Goal: Check status: Check status

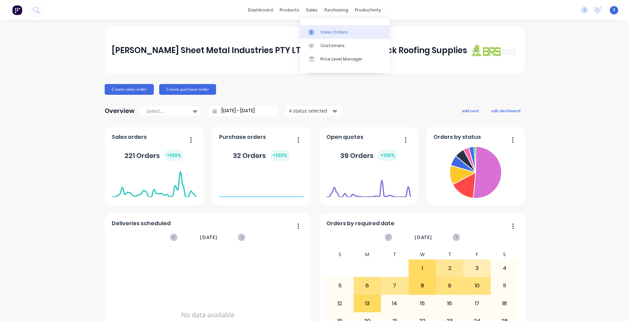
click at [337, 34] on div "Sales Orders" at bounding box center [334, 32] width 28 height 6
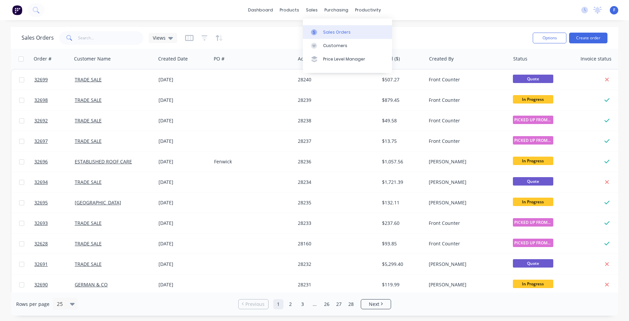
click at [331, 31] on div "Sales Orders" at bounding box center [337, 32] width 28 height 6
click at [101, 38] on input "text" at bounding box center [111, 37] width 66 height 13
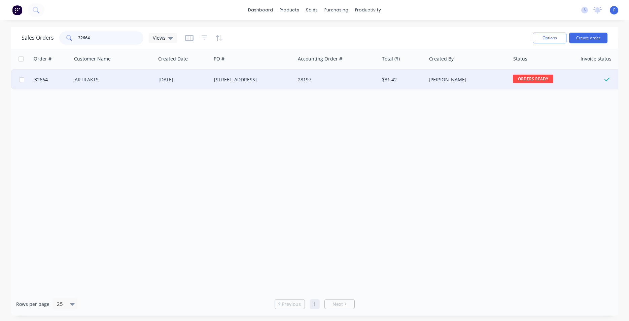
type input "32664"
click at [261, 76] on div "17 Yarra bank Court, Abbotsford" at bounding box center [253, 80] width 84 height 20
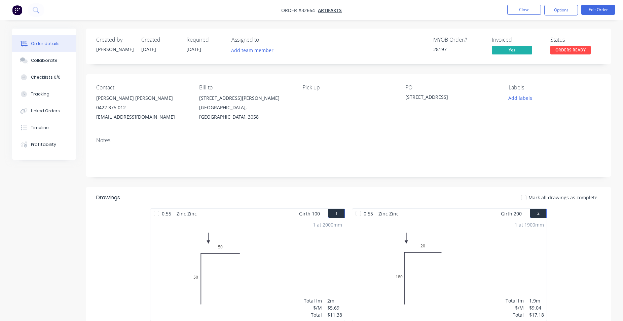
click at [555, 49] on span "ORDERS READY" at bounding box center [570, 50] width 40 height 8
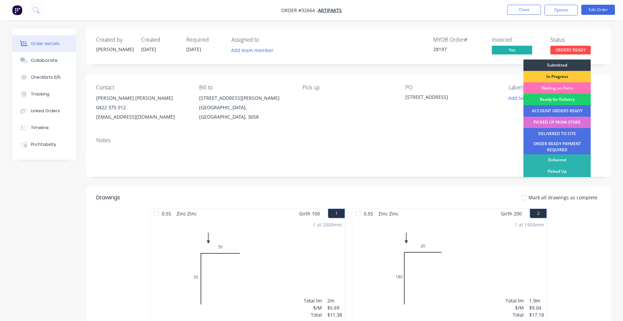
click at [576, 120] on div "PICKED UP FROM STORE" at bounding box center [556, 122] width 67 height 11
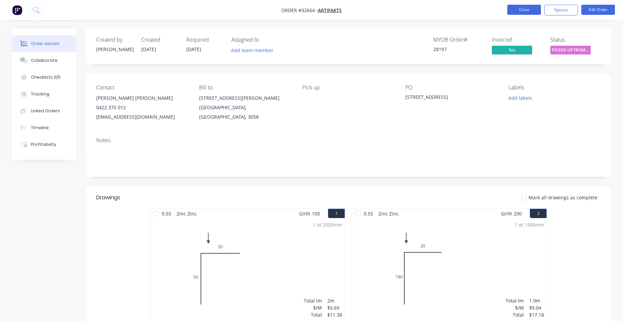
click at [524, 8] on button "Close" at bounding box center [524, 10] width 34 height 10
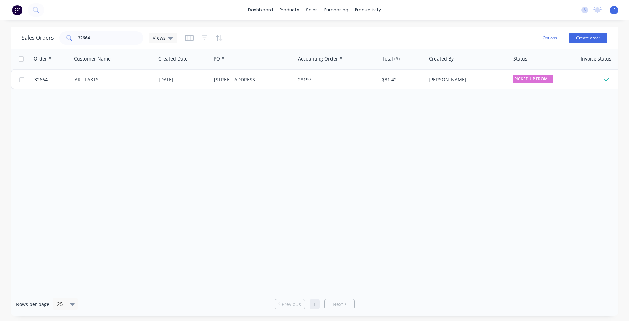
click at [16, 8] on img at bounding box center [17, 10] width 10 height 10
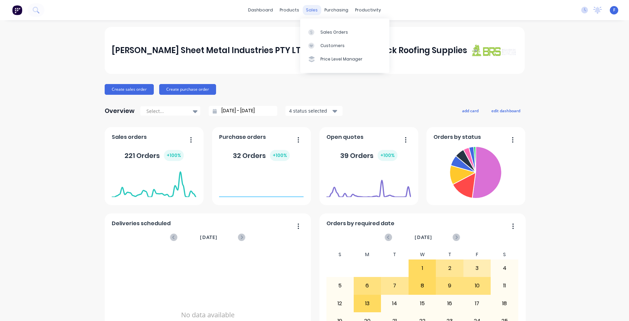
click at [309, 9] on div "sales" at bounding box center [311, 10] width 18 height 10
click at [339, 31] on div "Sales Orders" at bounding box center [334, 32] width 28 height 6
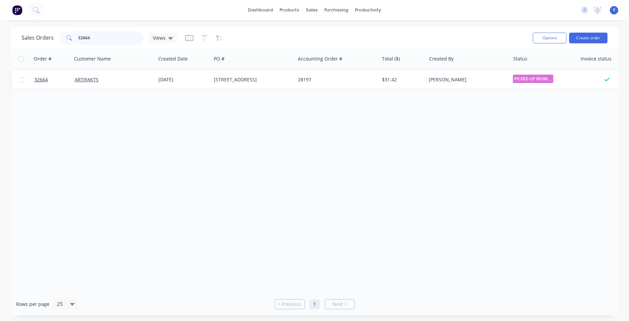
click at [97, 41] on input "32664" at bounding box center [111, 37] width 66 height 13
type input "3"
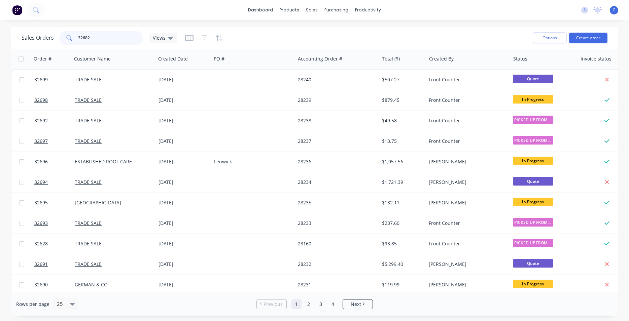
type input "32682"
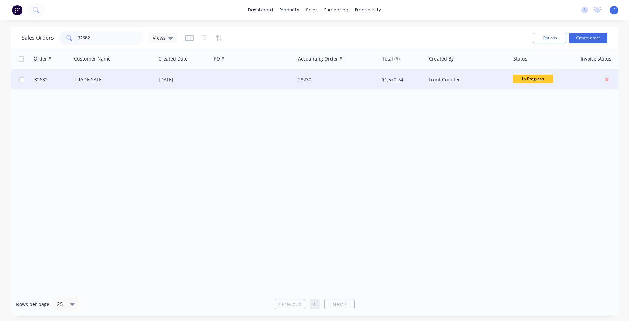
click at [256, 78] on div at bounding box center [253, 80] width 84 height 20
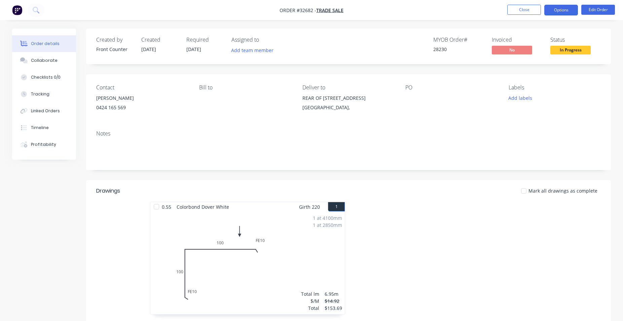
click at [563, 12] on button "Options" at bounding box center [561, 10] width 34 height 11
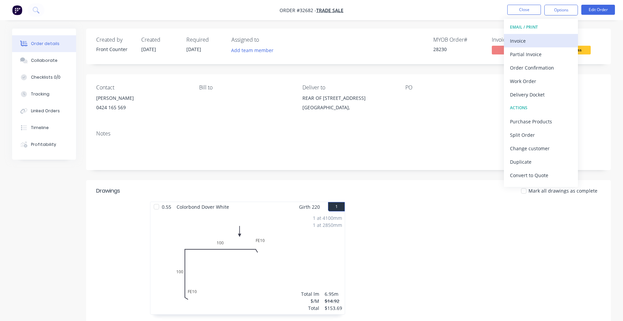
click at [534, 43] on div "Invoice" at bounding box center [541, 41] width 62 height 10
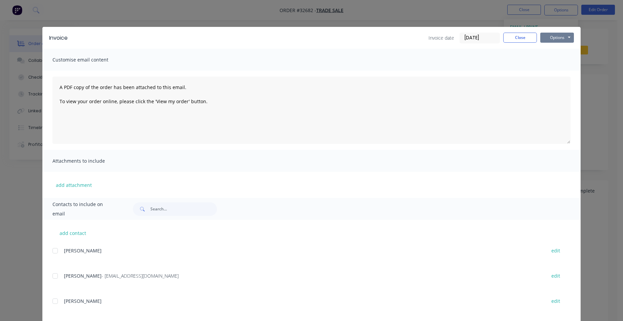
click at [557, 37] on button "Options" at bounding box center [557, 38] width 34 height 10
click at [559, 58] on button "Print" at bounding box center [561, 60] width 43 height 11
click at [524, 35] on button "Close" at bounding box center [520, 38] width 34 height 10
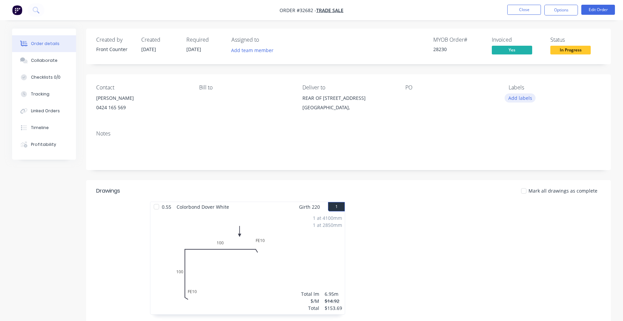
click at [528, 98] on button "Add labels" at bounding box center [519, 98] width 31 height 9
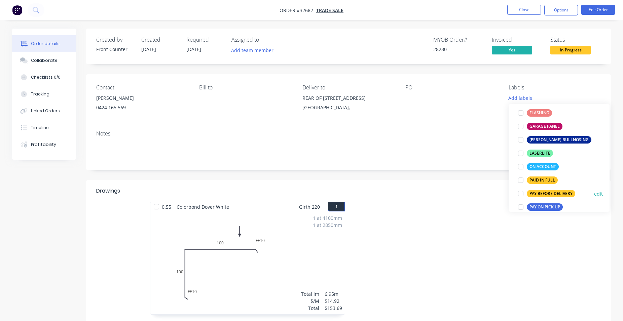
scroll to position [153, 0]
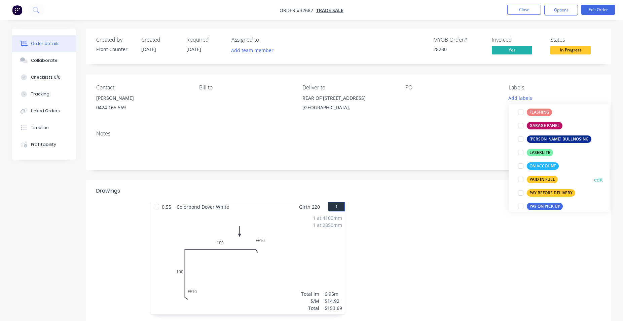
click at [546, 181] on div "PAID IN FULL" at bounding box center [542, 179] width 31 height 7
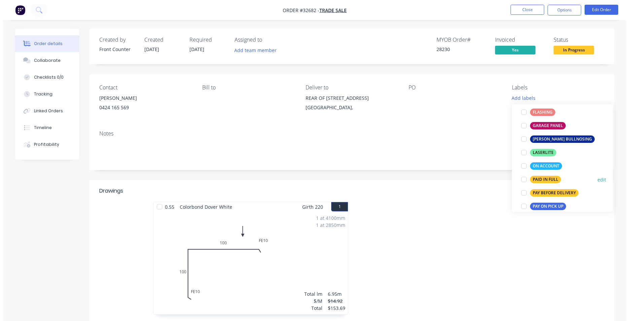
scroll to position [0, 0]
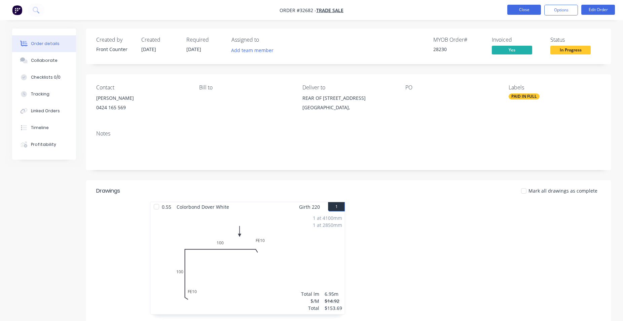
click at [525, 10] on button "Close" at bounding box center [524, 10] width 34 height 10
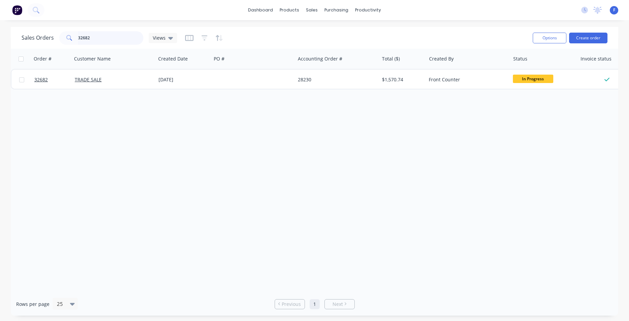
click at [98, 37] on input "32682" at bounding box center [111, 37] width 66 height 13
type input "3"
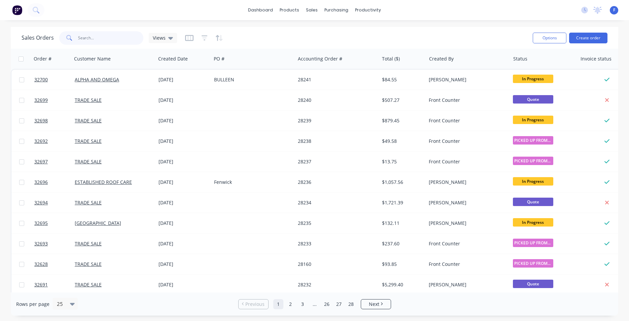
click at [96, 36] on input "text" at bounding box center [111, 37] width 66 height 13
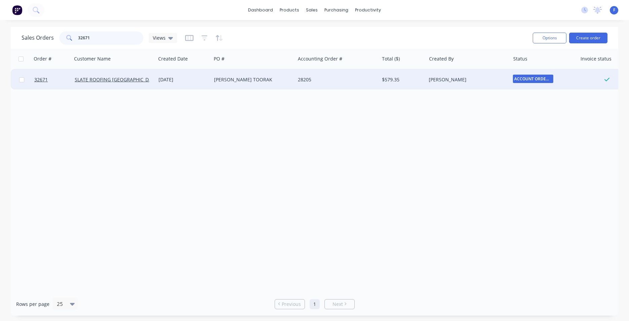
type input "32671"
click at [239, 78] on div "WILLIAMS RD TOORAK" at bounding box center [251, 79] width 75 height 7
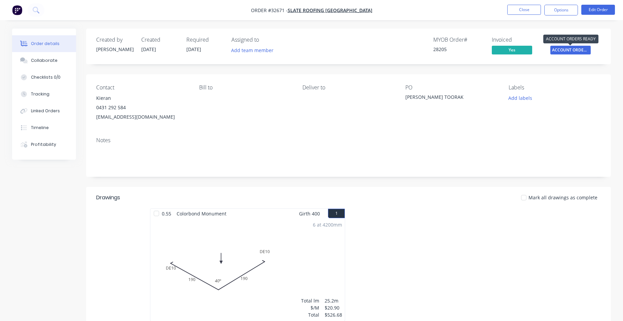
click at [578, 52] on span "ACCOUNT ORDERS ..." at bounding box center [570, 50] width 40 height 8
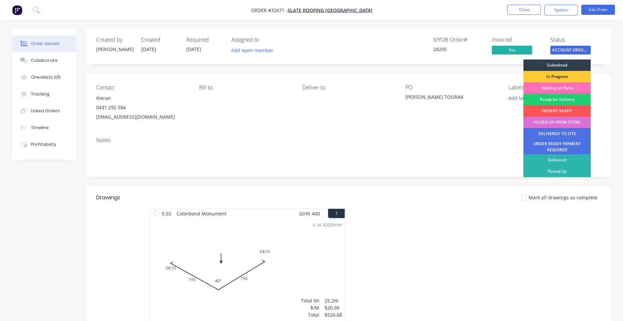
click at [564, 122] on div "PICKED UP FROM STORE" at bounding box center [556, 122] width 67 height 11
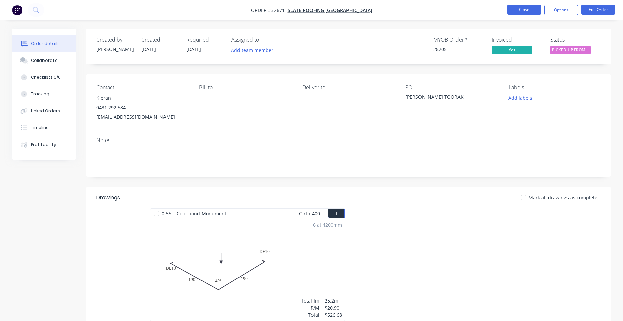
click at [534, 13] on button "Close" at bounding box center [524, 10] width 34 height 10
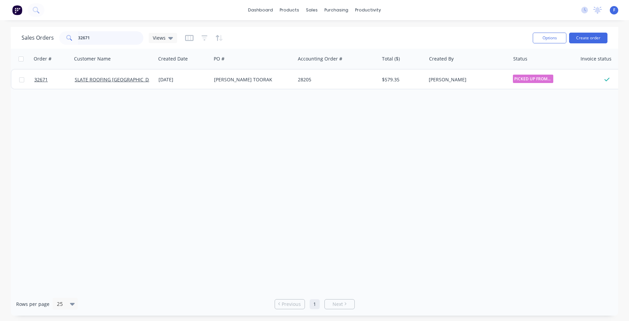
drag, startPoint x: 104, startPoint y: 41, endPoint x: 101, endPoint y: 34, distance: 7.1
click at [104, 40] on input "32671" at bounding box center [111, 37] width 66 height 13
type input "3"
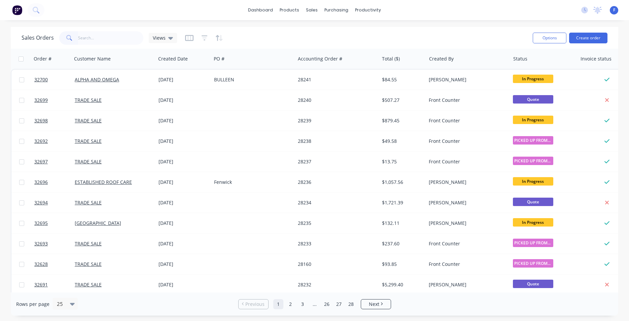
click at [16, 10] on img at bounding box center [17, 10] width 10 height 10
